Goal: Task Accomplishment & Management: Complete application form

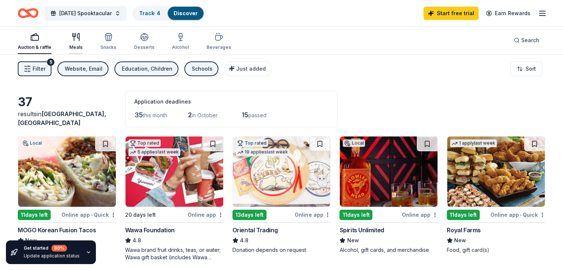
click at [83, 42] on div "Meals" at bounding box center [75, 42] width 13 height 18
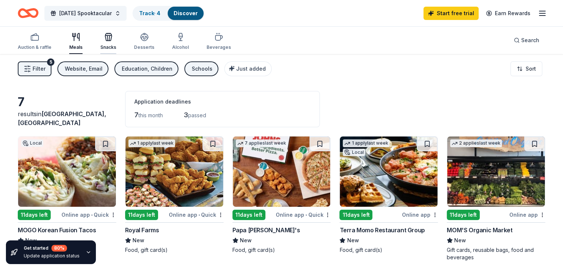
click at [116, 46] on div "Snacks" at bounding box center [108, 47] width 16 height 6
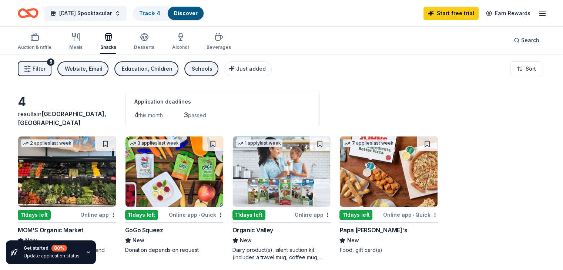
click at [396, 186] on img at bounding box center [389, 172] width 98 height 70
click at [154, 42] on div "Desserts" at bounding box center [144, 42] width 20 height 18
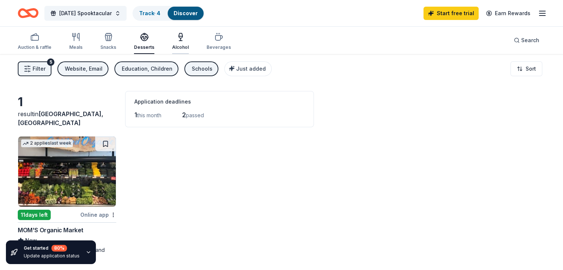
click at [189, 44] on div "Alcohol" at bounding box center [180, 47] width 17 height 6
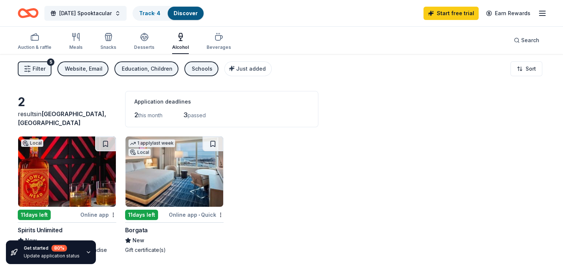
click at [161, 180] on img at bounding box center [175, 172] width 98 height 70
click at [228, 50] on div "Beverages" at bounding box center [219, 47] width 24 height 6
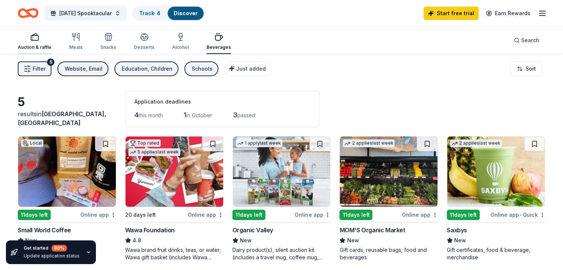
click at [39, 40] on rect "button" at bounding box center [34, 38] width 7 height 5
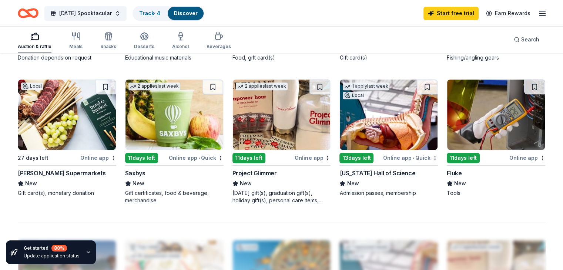
scroll to position [481, 0]
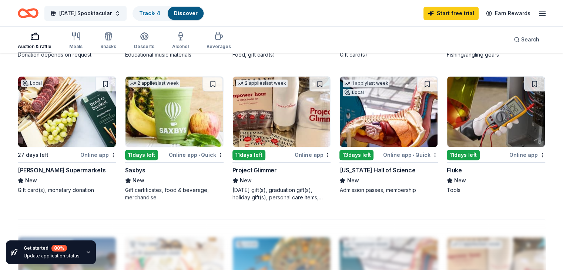
click at [400, 108] on img at bounding box center [389, 112] width 98 height 70
click at [389, 119] on img at bounding box center [389, 112] width 98 height 70
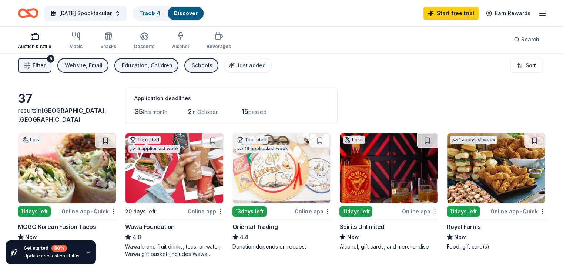
scroll to position [0, 0]
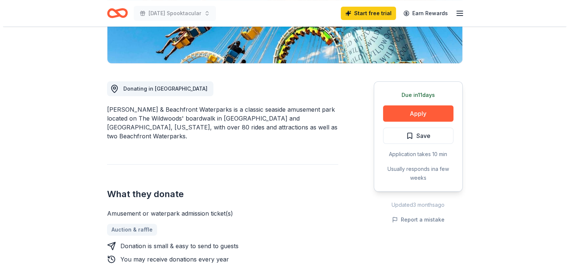
scroll to position [185, 0]
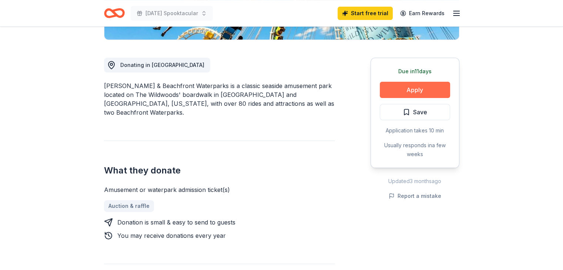
click at [410, 84] on button "Apply" at bounding box center [415, 90] width 70 height 16
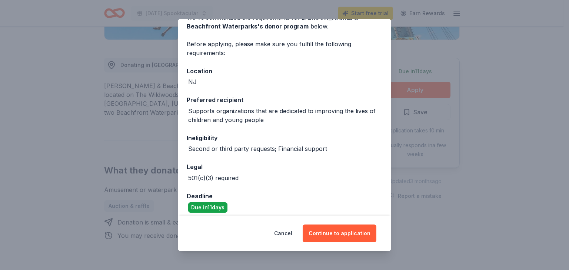
scroll to position [77, 0]
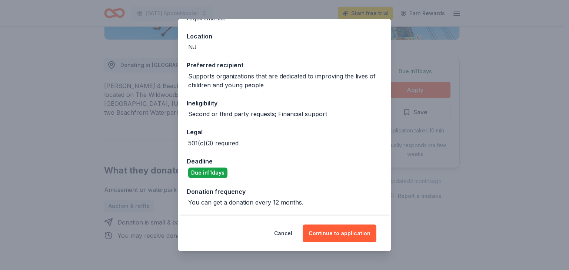
click at [334, 223] on div "Cancel Continue to application" at bounding box center [284, 234] width 213 height 36
click at [338, 234] on button "Continue to application" at bounding box center [340, 234] width 74 height 18
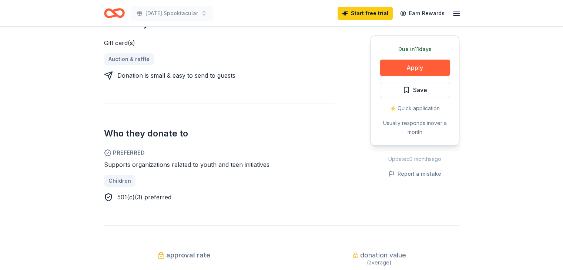
scroll to position [407, 0]
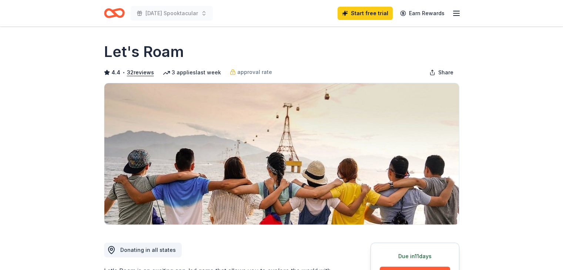
scroll to position [74, 0]
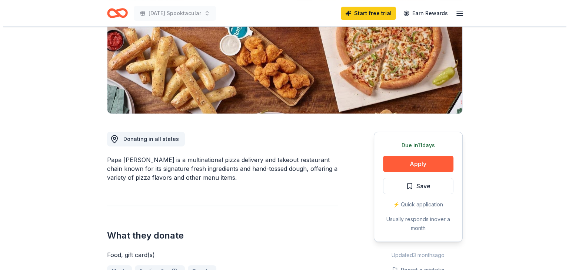
scroll to position [185, 0]
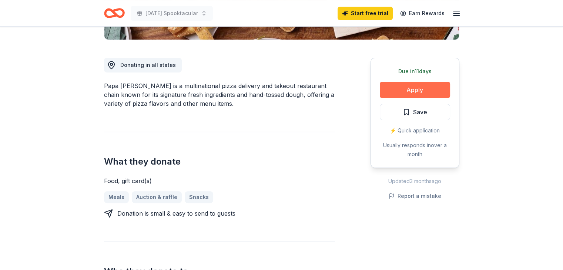
click at [393, 85] on button "Apply" at bounding box center [415, 90] width 70 height 16
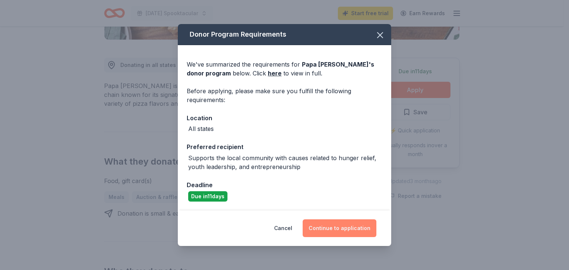
click at [337, 224] on button "Continue to application" at bounding box center [340, 229] width 74 height 18
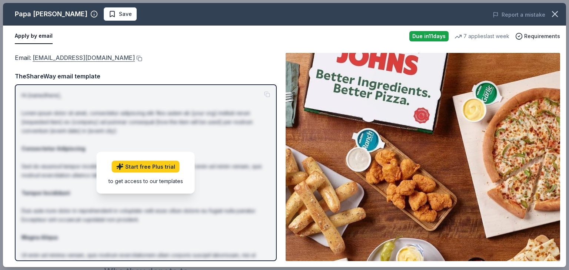
click at [62, 55] on link "foundation@papajohns.com" at bounding box center [84, 58] width 102 height 10
click at [453, 123] on img at bounding box center [423, 157] width 274 height 209
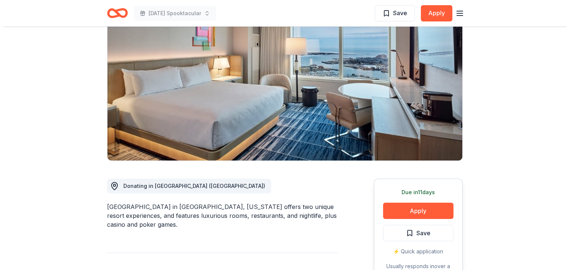
scroll to position [111, 0]
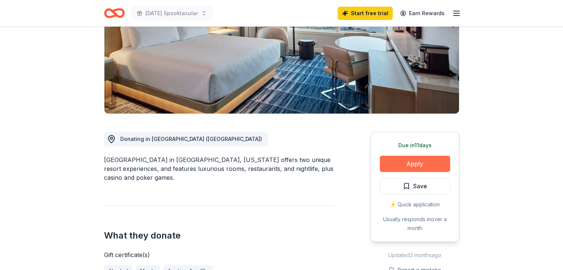
click at [402, 168] on button "Apply" at bounding box center [415, 164] width 70 height 16
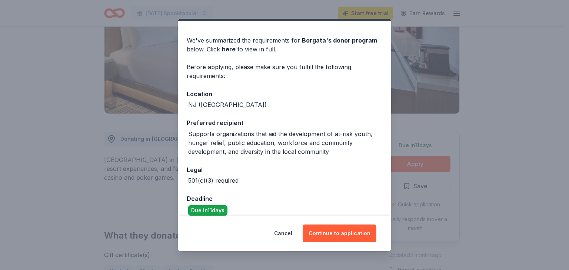
scroll to position [27, 0]
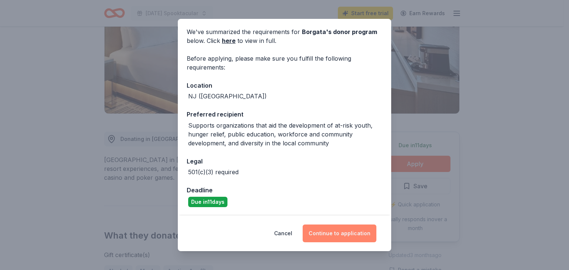
click at [354, 234] on button "Continue to application" at bounding box center [340, 234] width 74 height 18
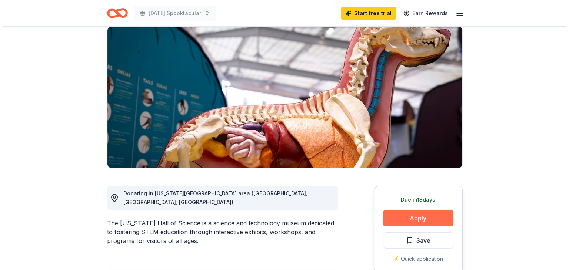
scroll to position [111, 0]
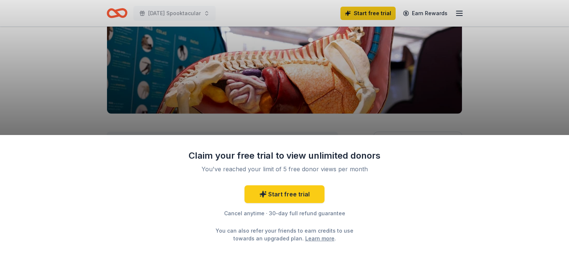
click at [412, 167] on div "Claim your free trial to view unlimited donors You've reached your limit of 5 f…" at bounding box center [284, 202] width 569 height 135
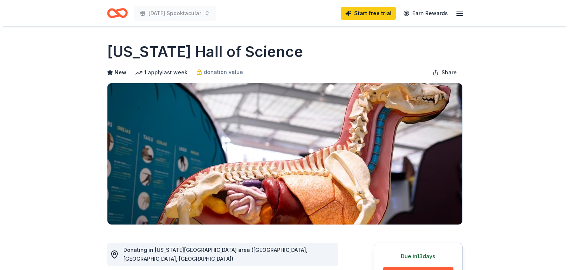
scroll to position [148, 0]
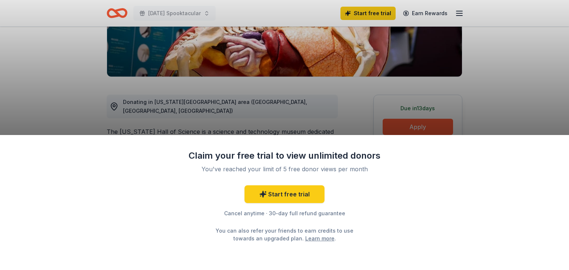
click at [415, 129] on div "Claim your free trial to view unlimited donors You've reached your limit of 5 f…" at bounding box center [284, 135] width 569 height 270
